Goal: Ask a question: Seek information or help from site administrators or community

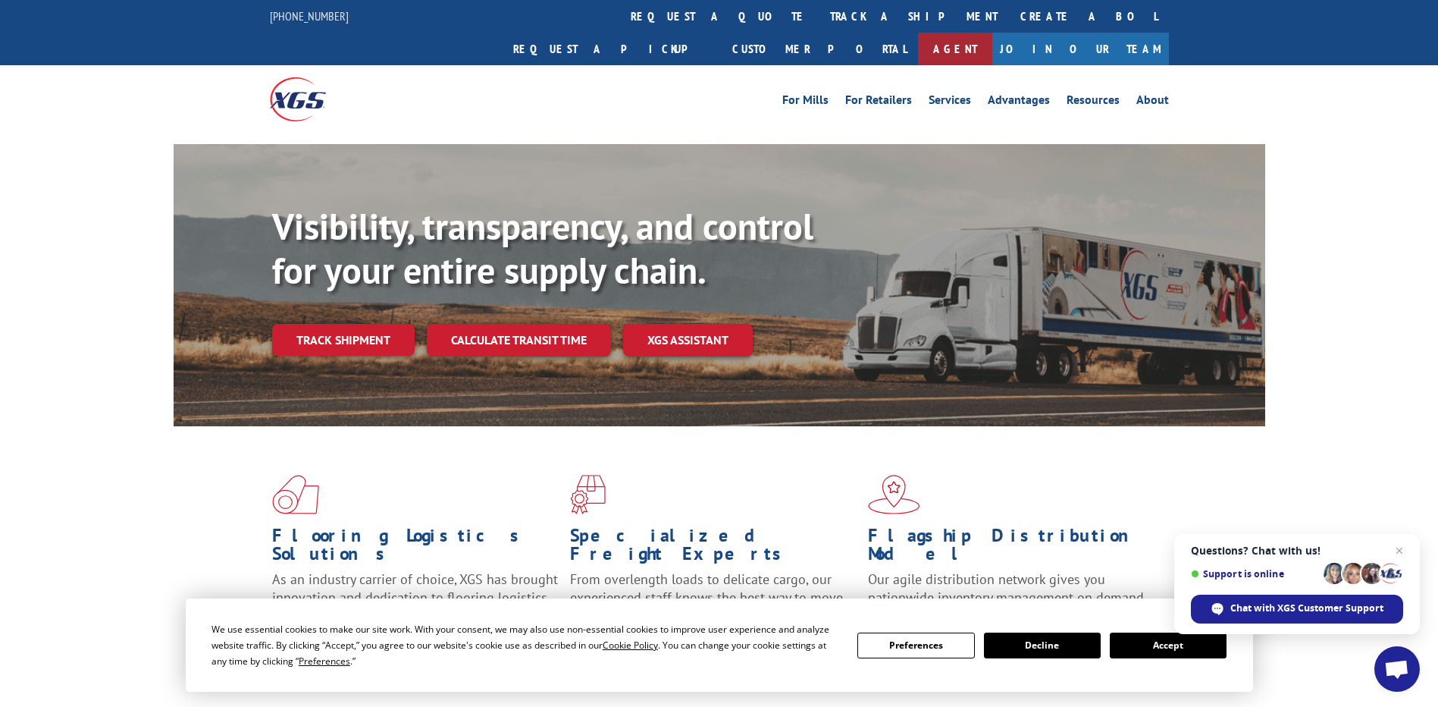
click at [992, 33] on link "Agent" at bounding box center [955, 49] width 74 height 33
click at [1390, 669] on span "Open chat" at bounding box center [1396, 670] width 25 height 21
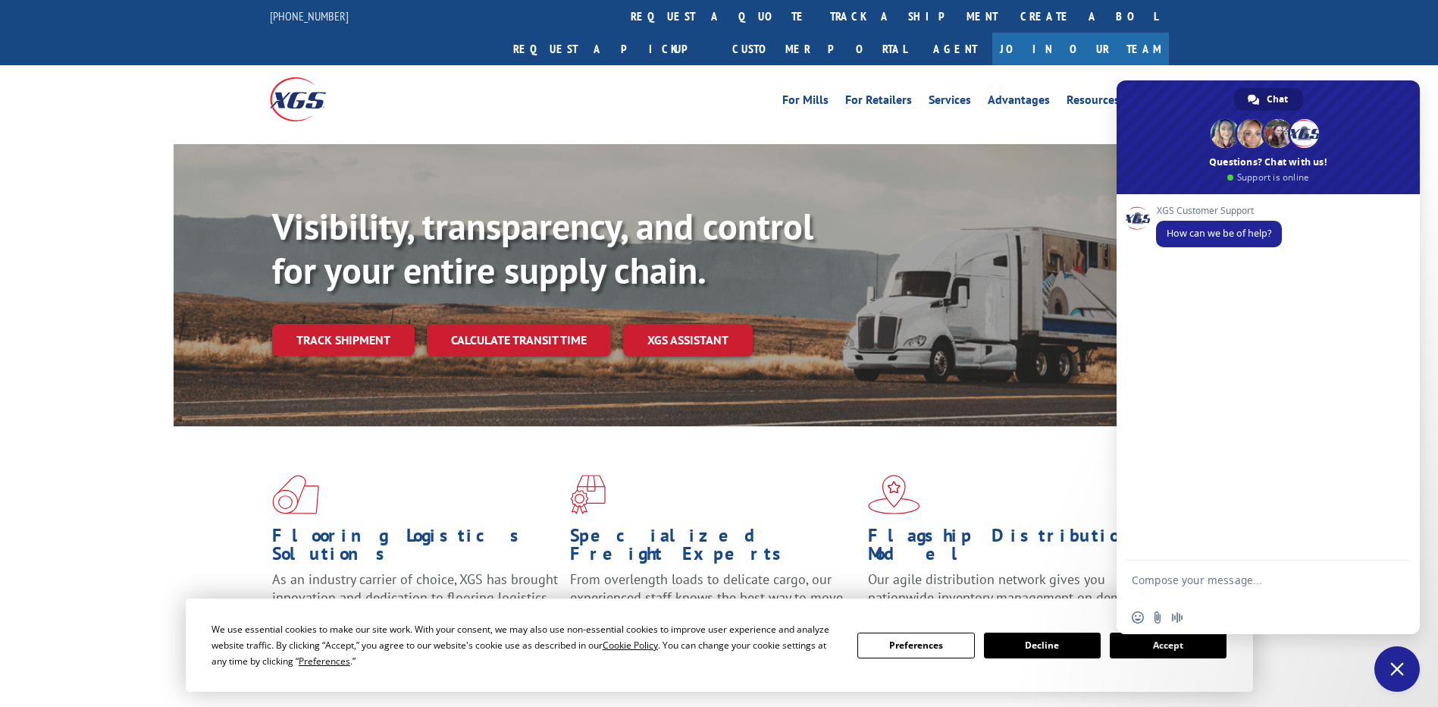
click at [1213, 578] on textarea "Compose your message..." at bounding box center [1252, 586] width 240 height 27
type textarea "HI"
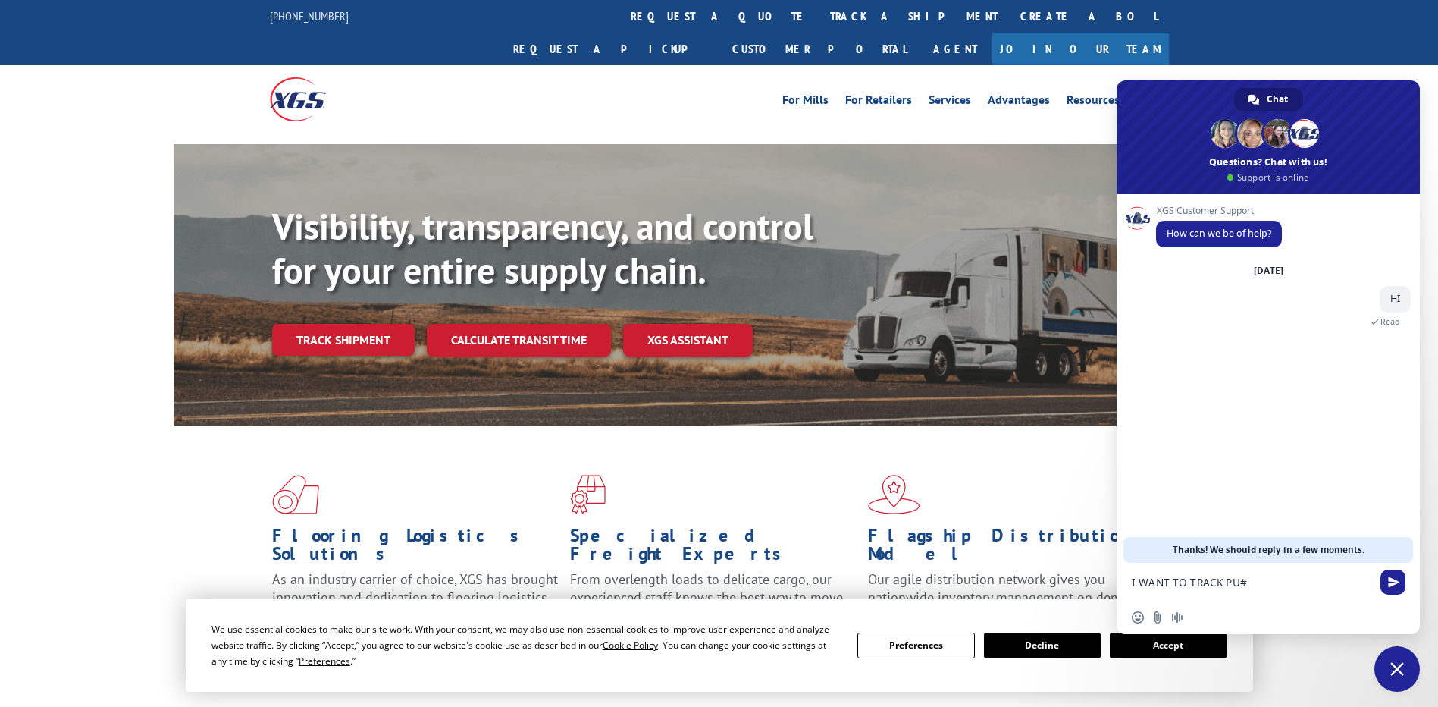
click at [1271, 581] on textarea "I WANT TO TRACK PU#" at bounding box center [1252, 582] width 240 height 14
paste textarea "00070594"
type textarea "I WANT TO TRACK PU#00070594"
click at [1308, 572] on form "I WANT TO TRACK PU#00070594" at bounding box center [1252, 583] width 240 height 41
click at [1309, 581] on textarea "I WANT TO TRACK PU#00070594" at bounding box center [1252, 582] width 240 height 14
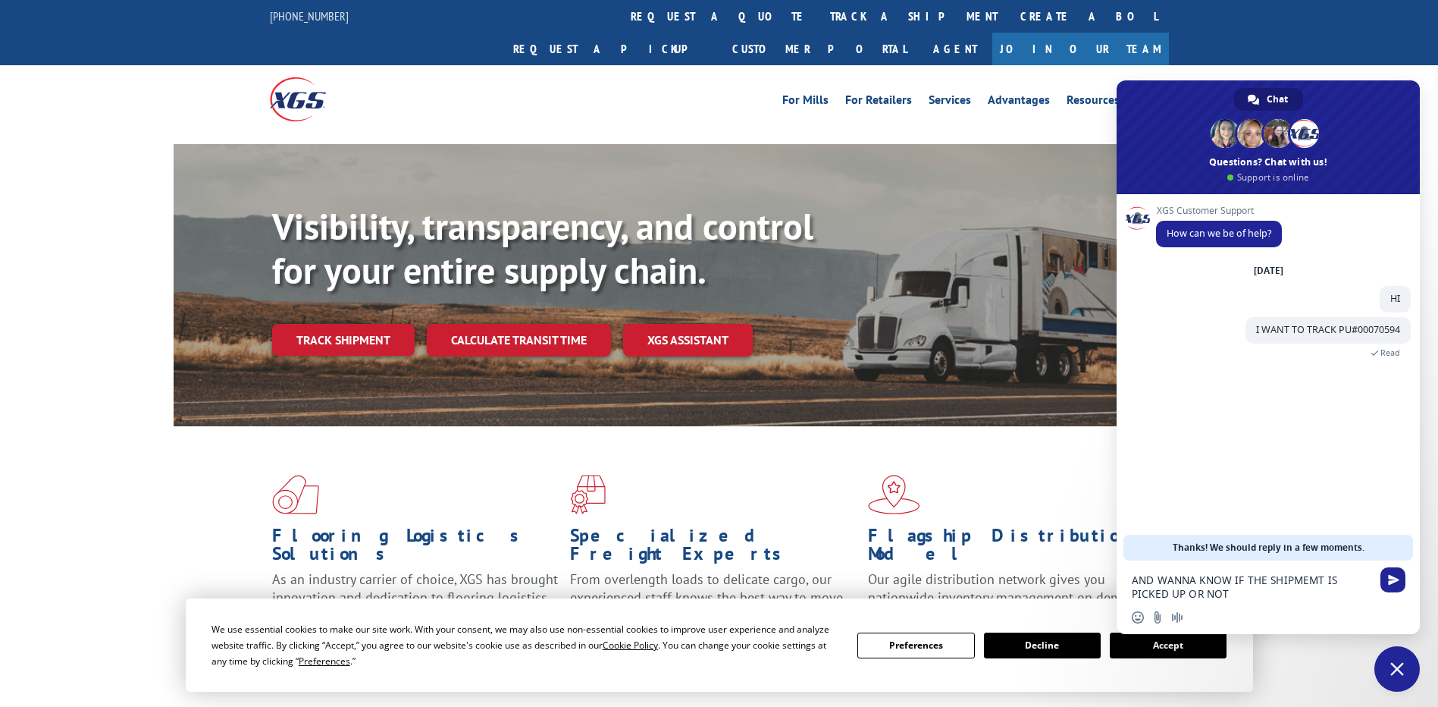
type textarea "AND WANNA KNOW IF THE SHIPMEMT IS PICKED UP OR NOT ?"
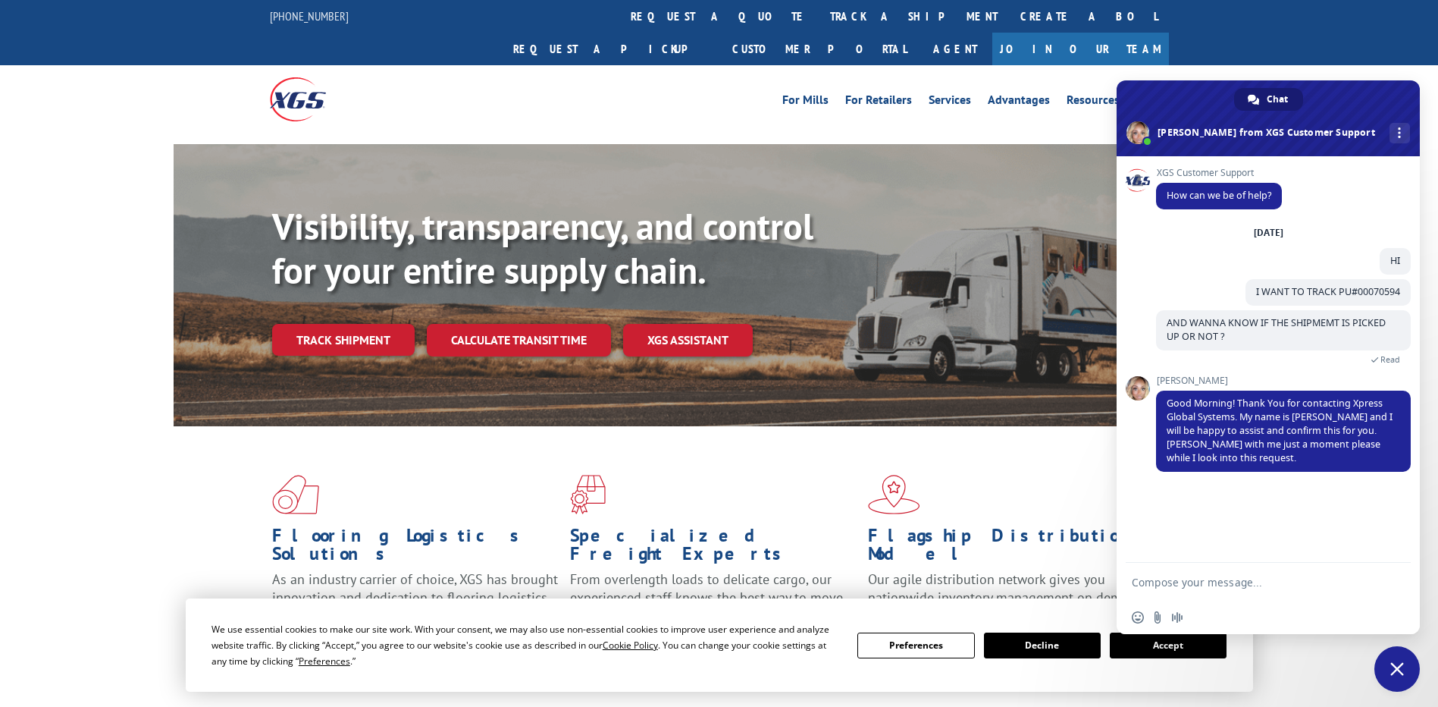
click at [1193, 588] on textarea "Compose your message..." at bounding box center [1252, 582] width 240 height 14
type textarea "OKAY"
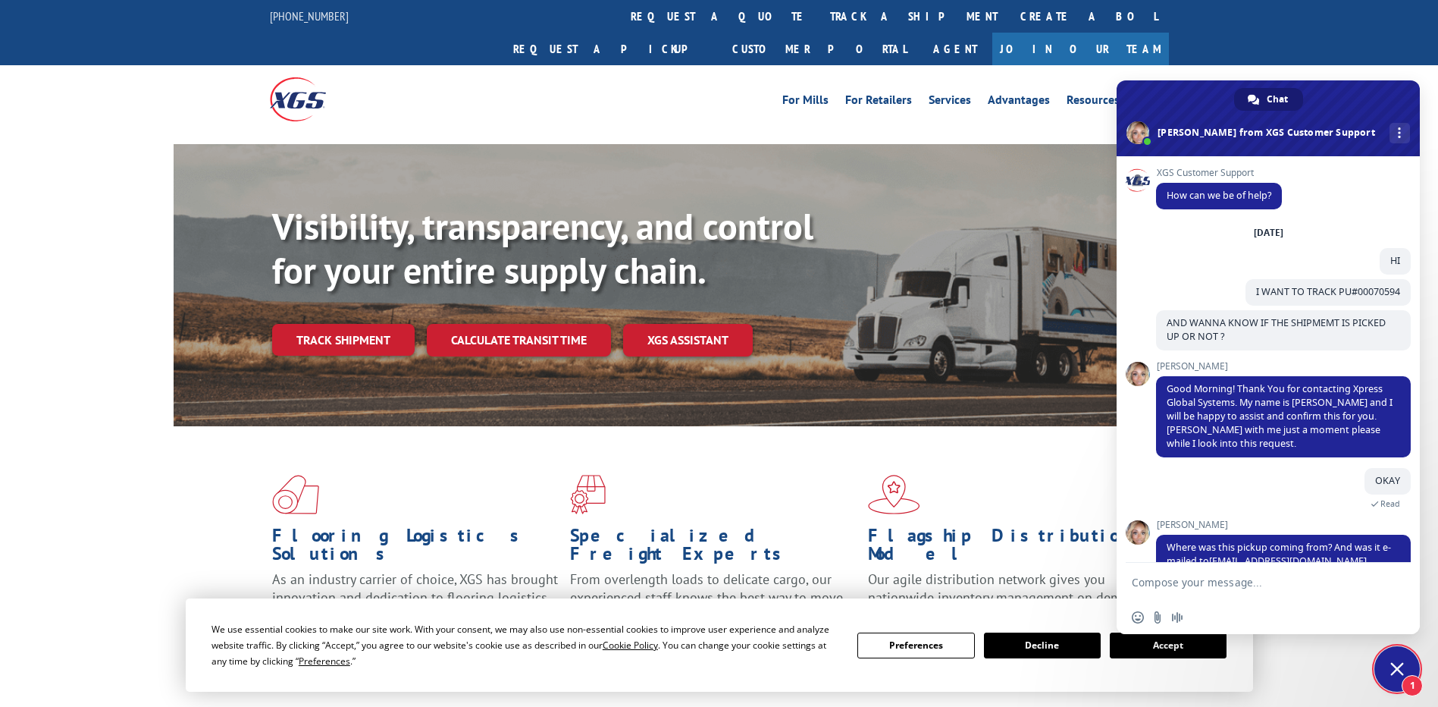
scroll to position [30, 0]
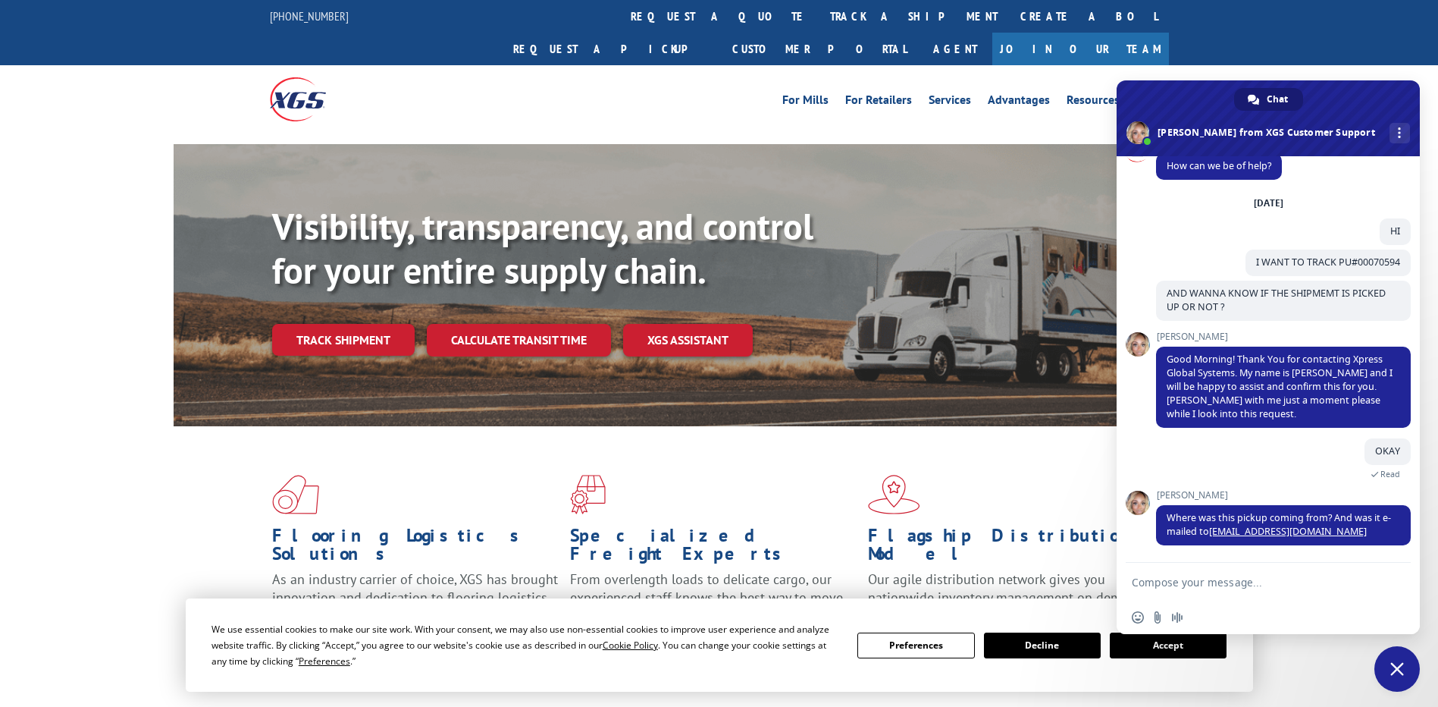
click at [1302, 468] on div "OKAY 3 minutes ago Read" at bounding box center [1283, 464] width 255 height 52
click at [1214, 573] on form at bounding box center [1252, 583] width 240 height 41
click at [1212, 588] on textarea "Compose your message..." at bounding box center [1252, 582] width 240 height 14
click at [1222, 582] on textarea "Compose your message..." at bounding box center [1252, 582] width 240 height 14
paste textarea "Givr Packaging"
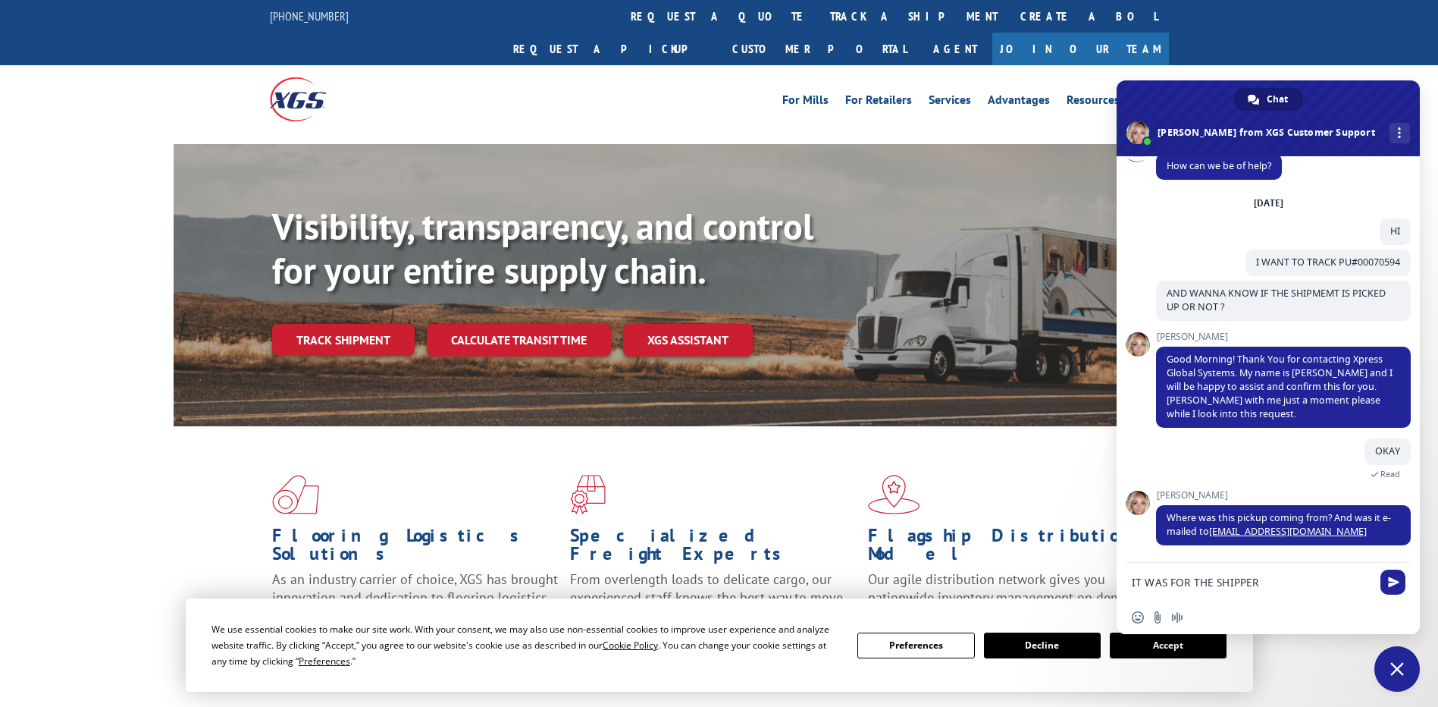
type textarea "IT WAS FOR THE SHIPPER Givr Packaging"
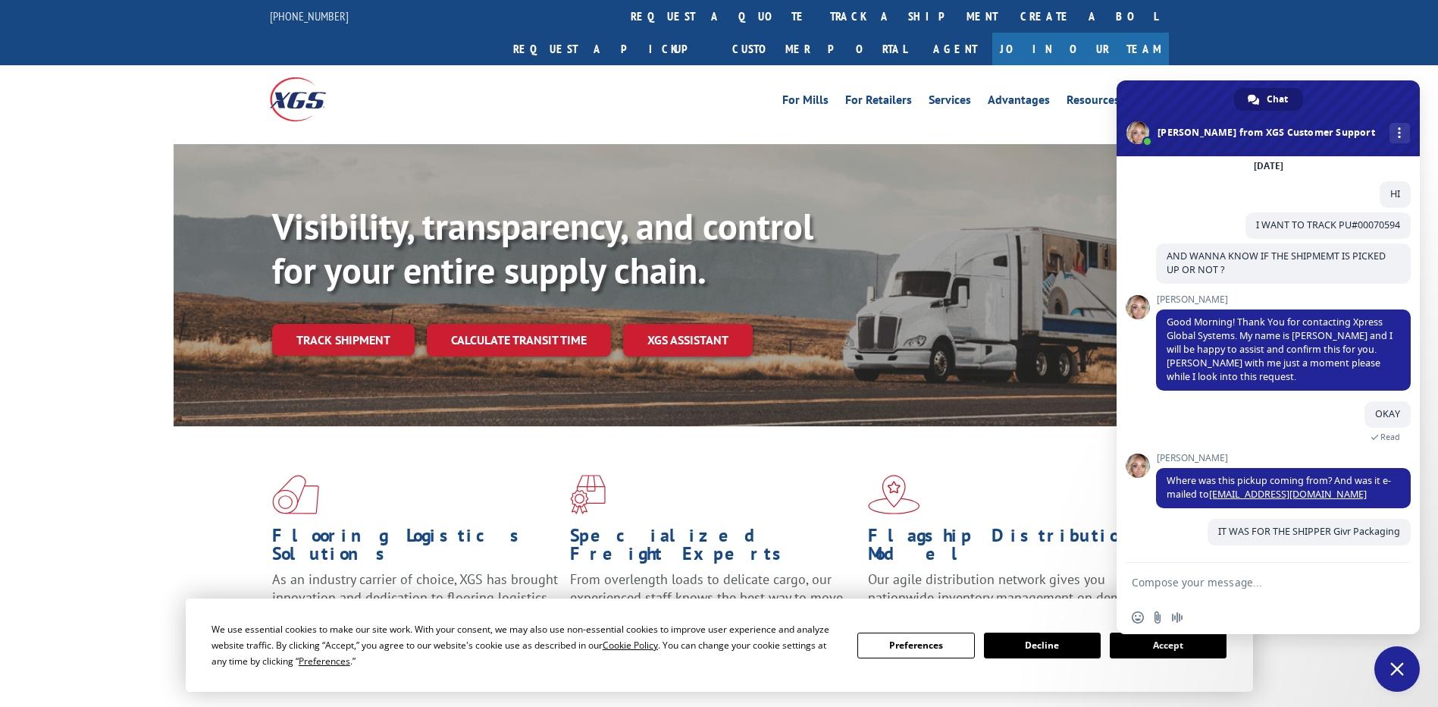
scroll to position [67, 0]
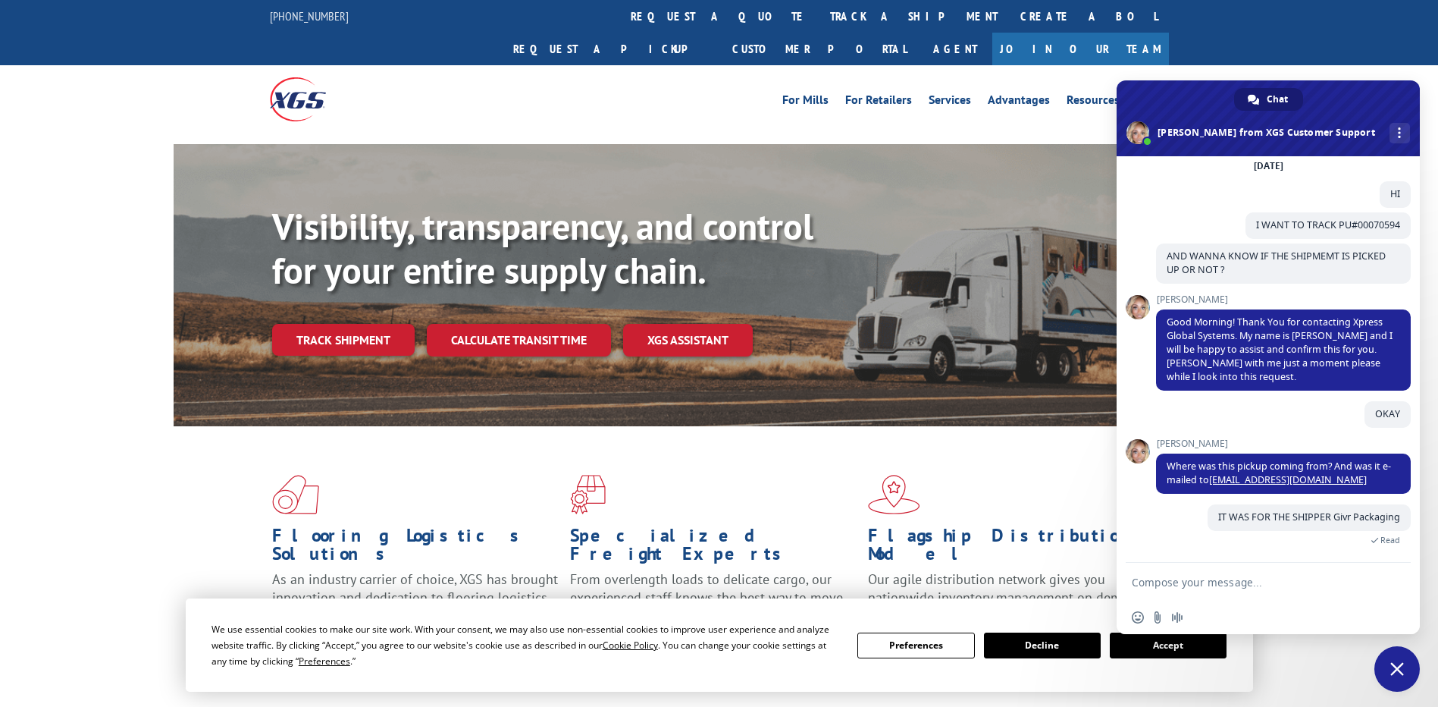
click at [1218, 586] on textarea "Compose your message..." at bounding box center [1252, 582] width 240 height 14
paste textarea "[STREET_ADDRESS]"
type textarea "ADDRESS [STREET_ADDRESS]"
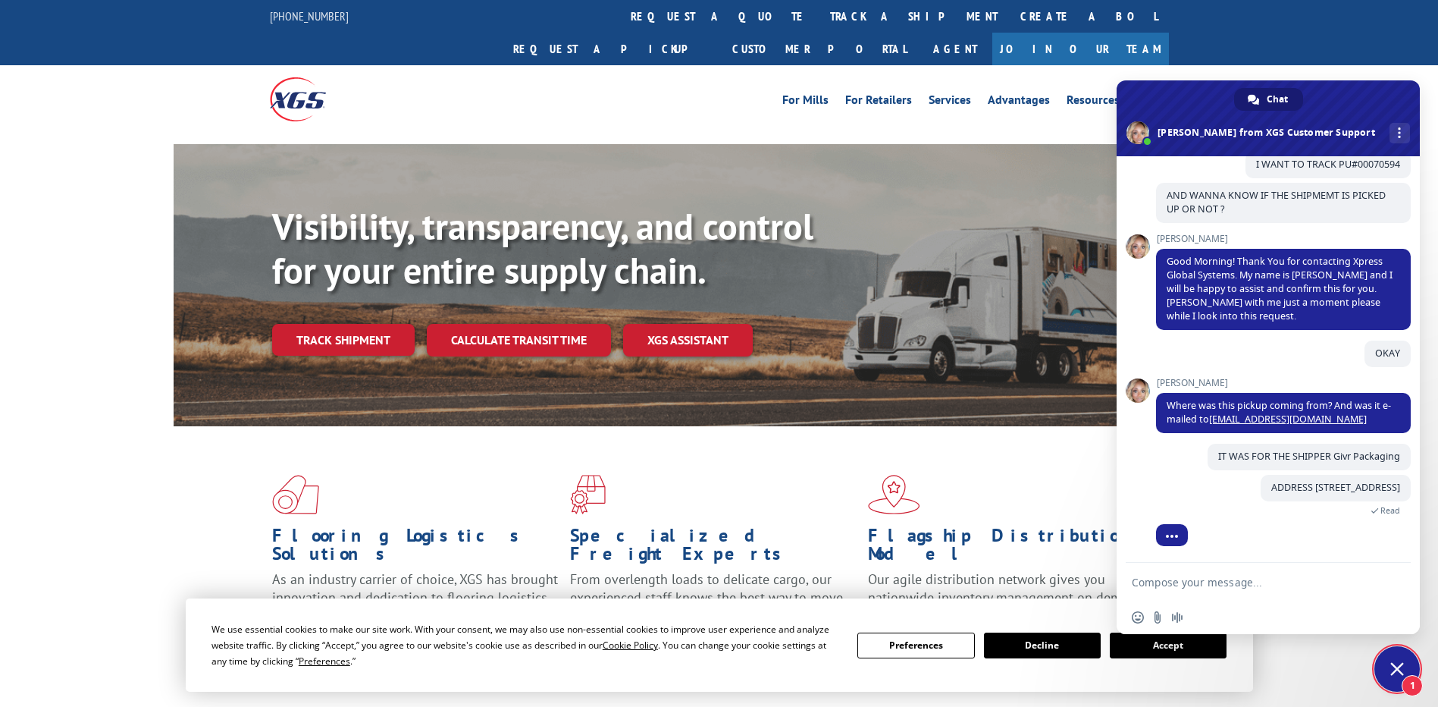
scroll to position [164, 0]
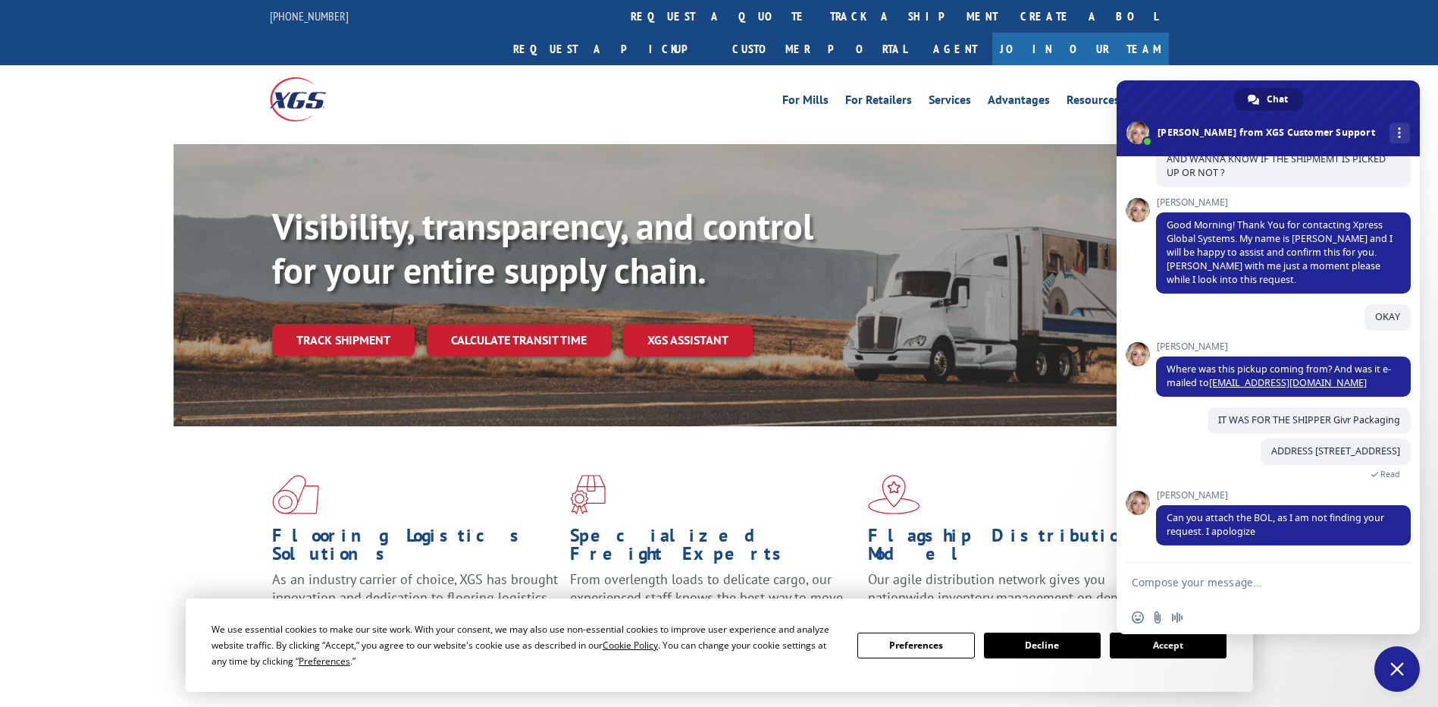
click at [1331, 497] on span "[PERSON_NAME]" at bounding box center [1283, 495] width 255 height 11
click at [1188, 584] on textarea "Compose your message..." at bounding box center [1252, 582] width 240 height 14
type textarea "WAS ANY ATTEMPT MADE FOR THAT SHIPPER [DATE][DATE]?"
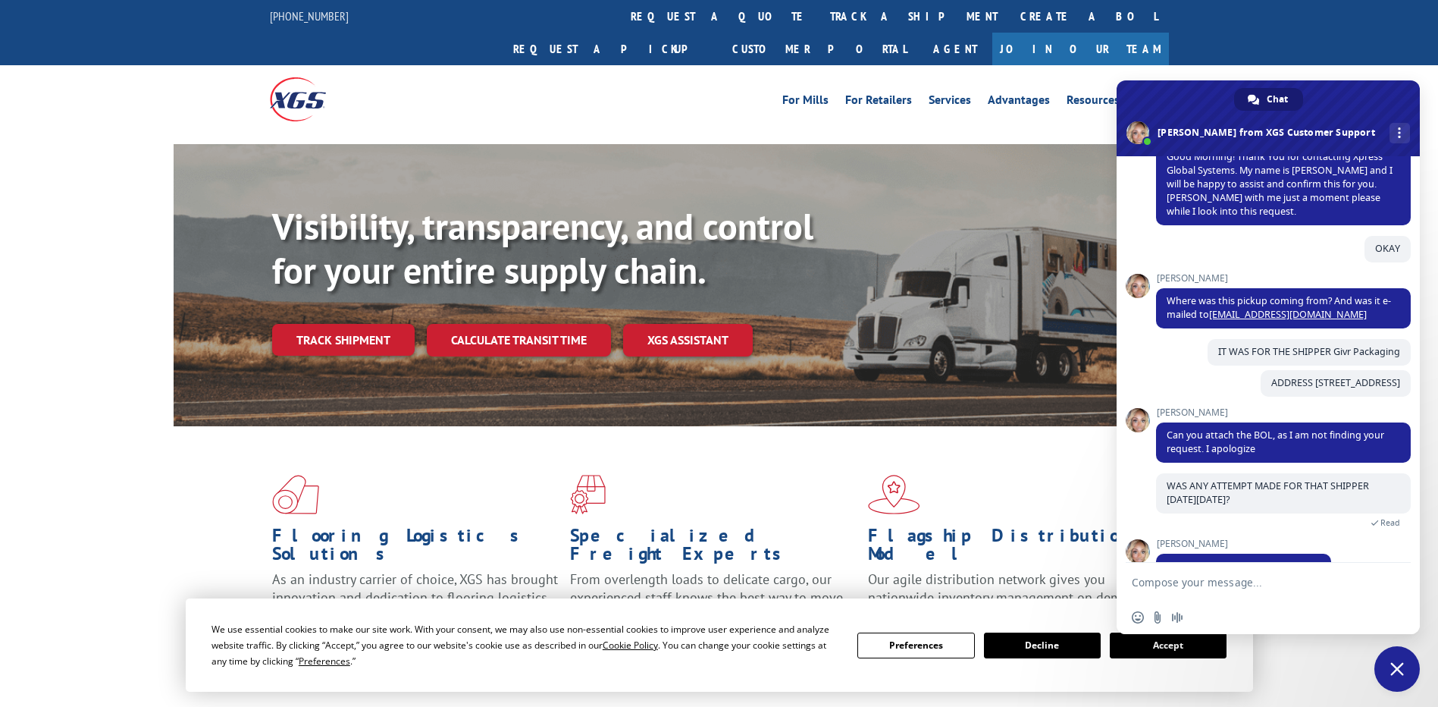
scroll to position [267, 0]
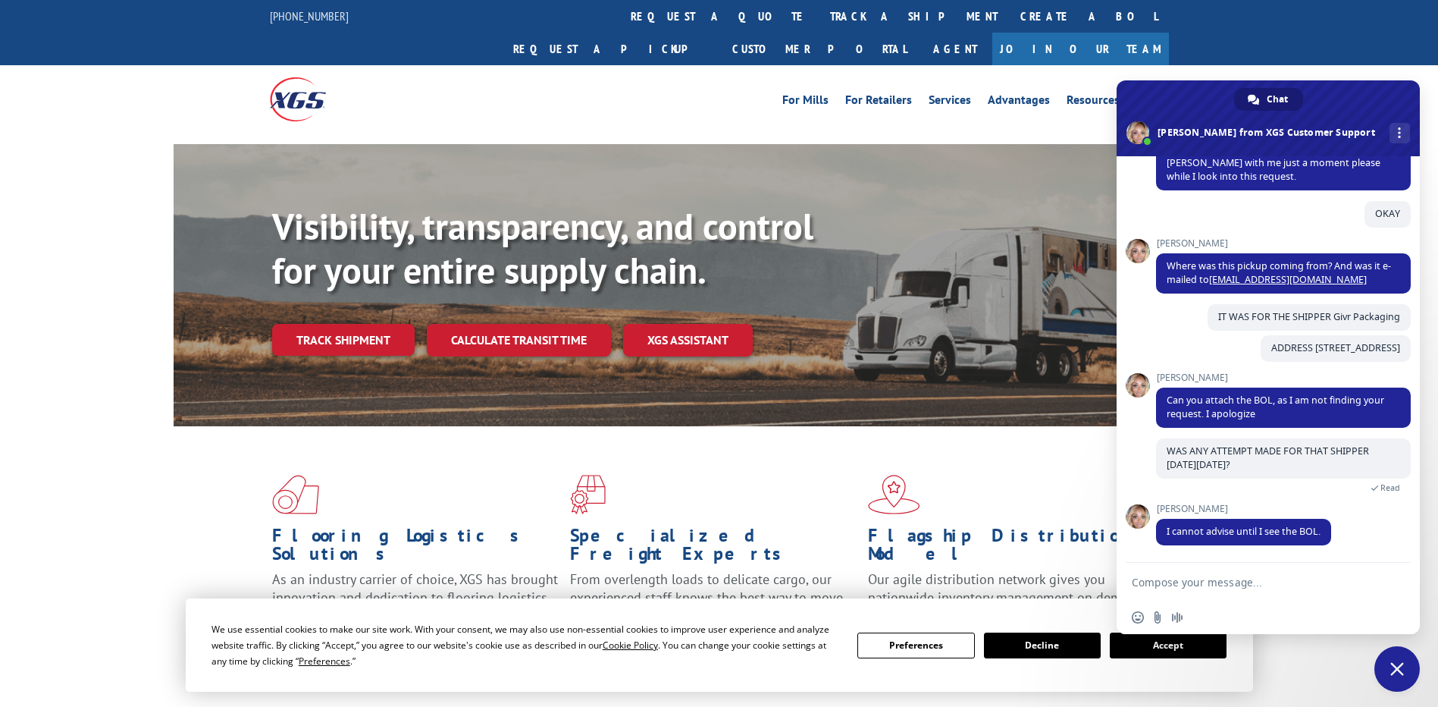
click at [1228, 577] on textarea "Compose your message..." at bounding box center [1252, 582] width 240 height 14
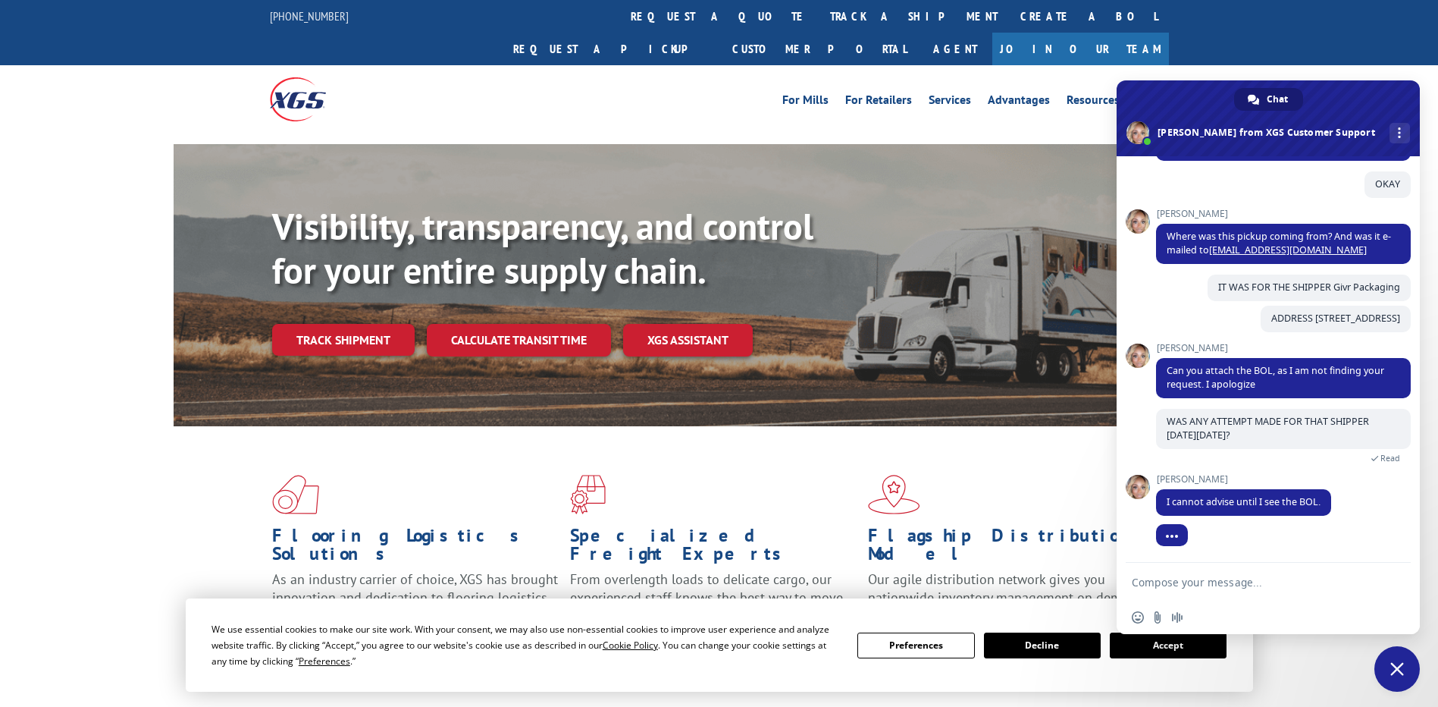
click at [1227, 586] on textarea "Compose your message..." at bounding box center [1252, 582] width 240 height 14
type textarea "OKAY"
click at [1387, 126] on span at bounding box center [1268, 118] width 303 height 76
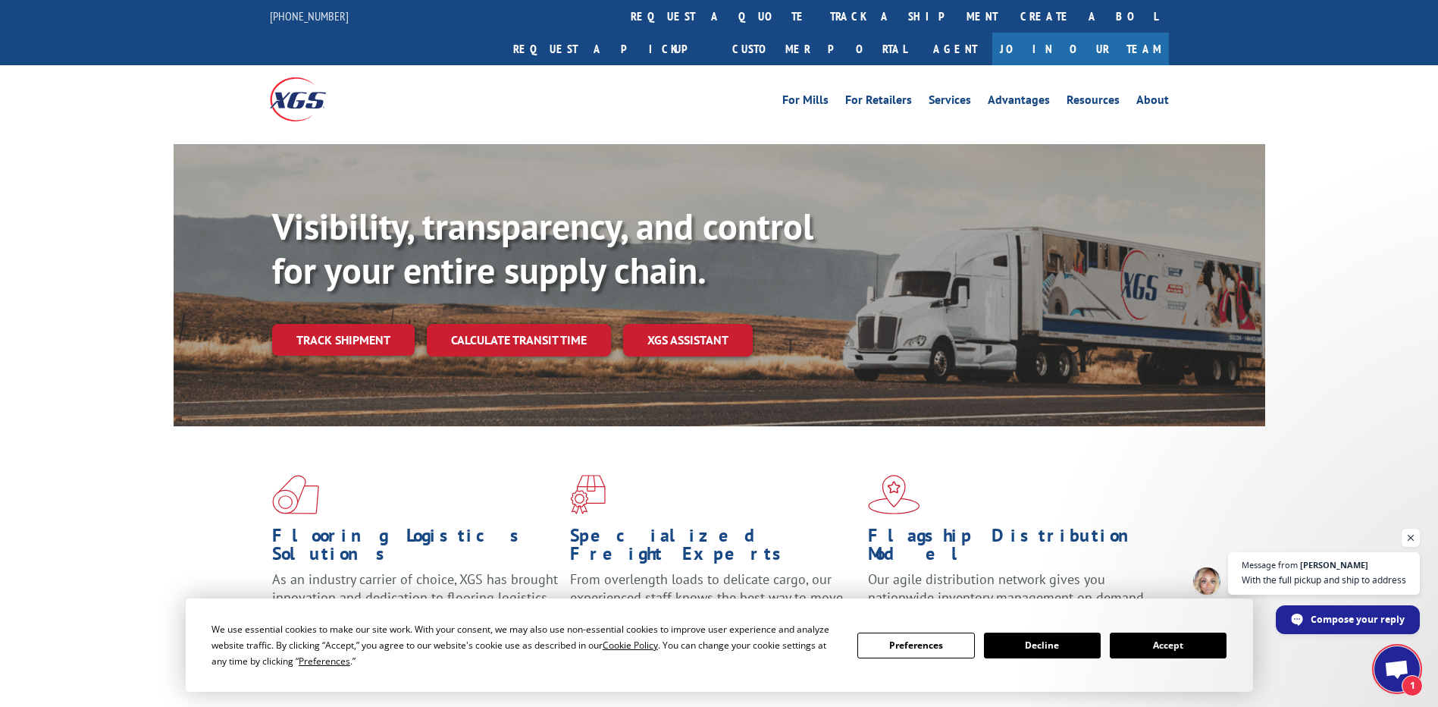
scroll to position [298, 0]
click at [1387, 674] on span "Open chat" at bounding box center [1396, 670] width 25 height 21
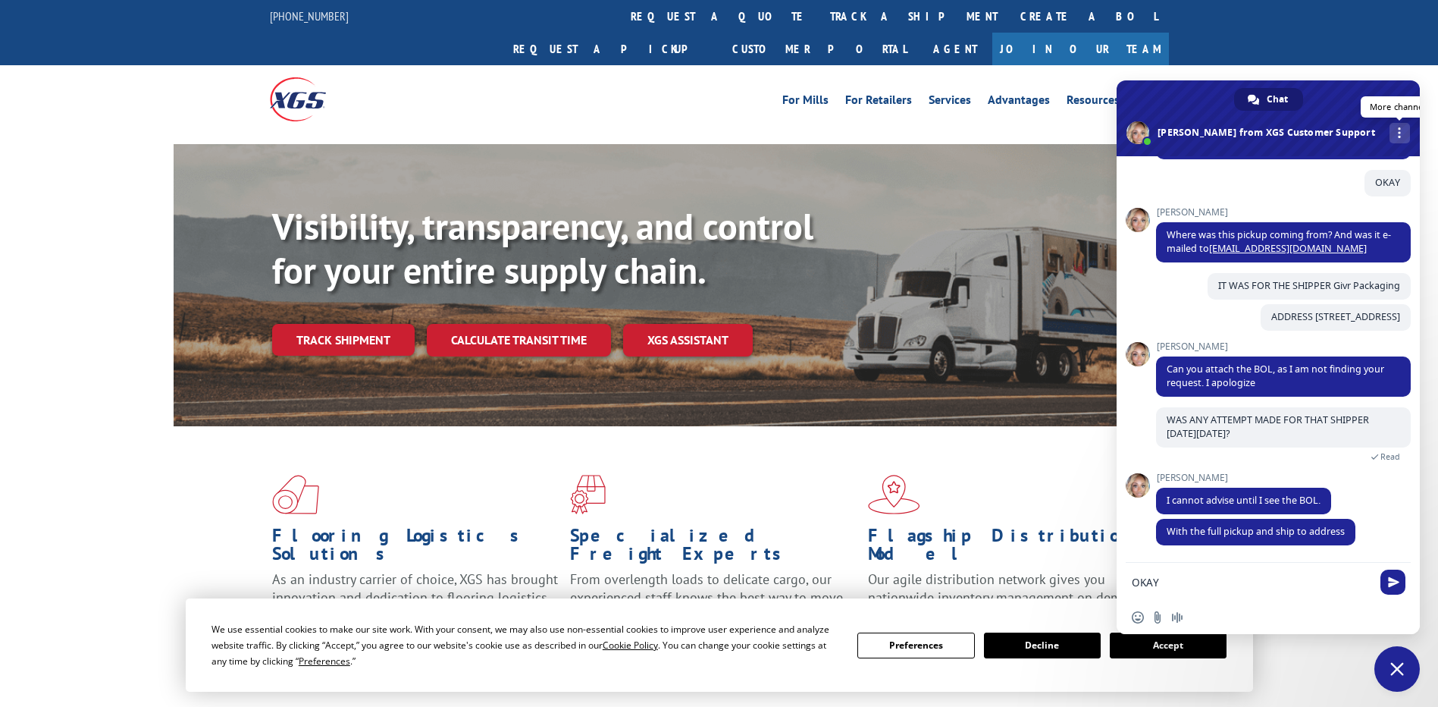
click at [1390, 133] on div "More channels" at bounding box center [1400, 133] width 20 height 20
click at [1400, 664] on span "Close chat" at bounding box center [1397, 669] width 14 height 14
